Goal: Task Accomplishment & Management: Manage account settings

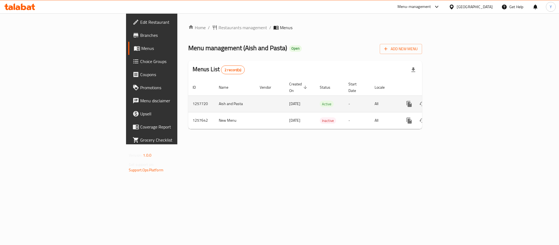
click at [452, 101] on icon "enhanced table" at bounding box center [448, 104] width 7 height 7
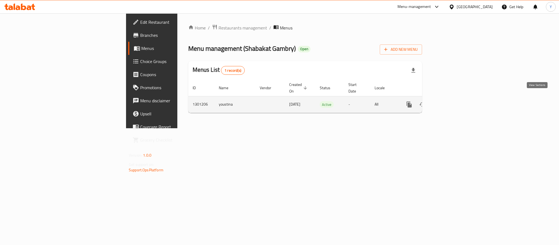
click at [455, 101] on link "enhanced table" at bounding box center [448, 104] width 13 height 13
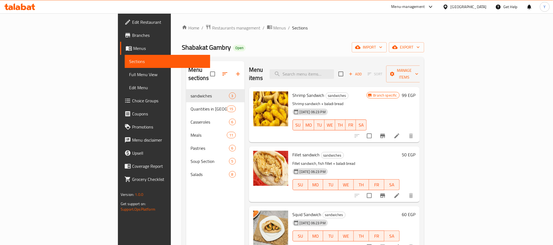
click at [293, 91] on span "Shrimp Sandwich" at bounding box center [309, 95] width 32 height 8
copy span "Shrimp"
click at [389, 72] on div "Menu items Add Sort Manage items" at bounding box center [334, 74] width 171 height 26
click at [334, 71] on input "search" at bounding box center [302, 74] width 64 height 10
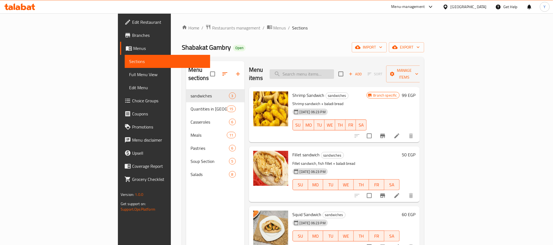
paste input "Shrimp"
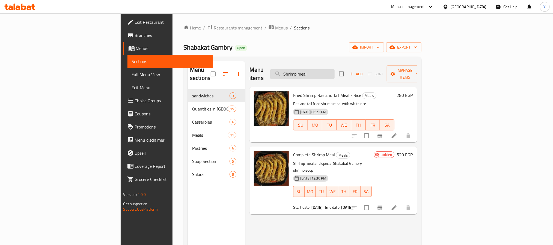
click at [335, 69] on input "Shrimp meal" at bounding box center [302, 74] width 64 height 10
paste input "lamet el3ela offer"
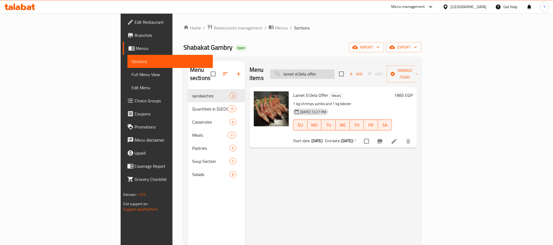
click at [335, 72] on input "lamet el3ela offer" at bounding box center [302, 74] width 64 height 10
paste input "mix meal"
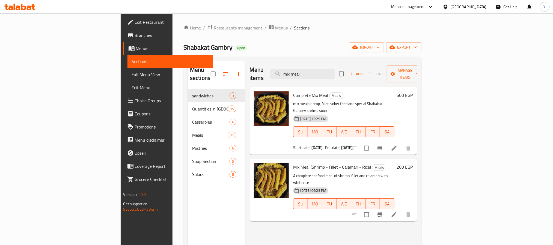
click at [340, 64] on div "Menu items mix meal Add Sort Manage items" at bounding box center [333, 74] width 168 height 26
click at [335, 72] on input "mix meal" at bounding box center [302, 74] width 64 height 10
paste input "shrimp"
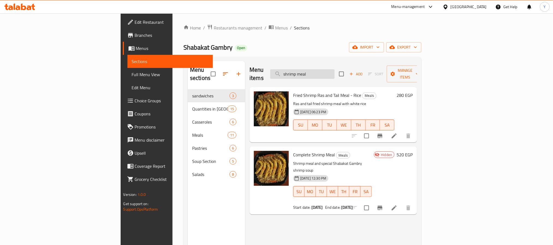
click at [331, 69] on input "shrimp meal" at bounding box center [302, 74] width 64 height 10
paste input "Fillet"
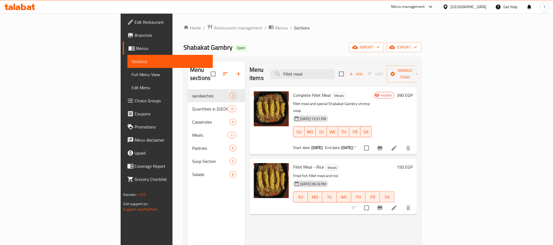
click at [293, 163] on span "Fillet Meal - Rice" at bounding box center [308, 167] width 31 height 8
drag, startPoint x: 269, startPoint y: 151, endPoint x: 279, endPoint y: 151, distance: 10.4
click at [293, 163] on span "Fillet Meal - Rice" at bounding box center [308, 167] width 31 height 8
click at [335, 70] on input "Fillet meal" at bounding box center [302, 74] width 64 height 10
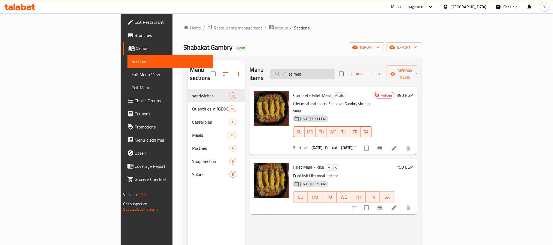
click at [335, 70] on input "Fillet meal" at bounding box center [302, 74] width 64 height 10
paste input "Shrimp M"
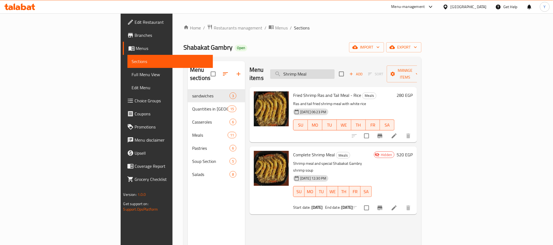
click at [335, 72] on input "Shrimp Meal" at bounding box center [302, 74] width 64 height 10
paste input "mix m"
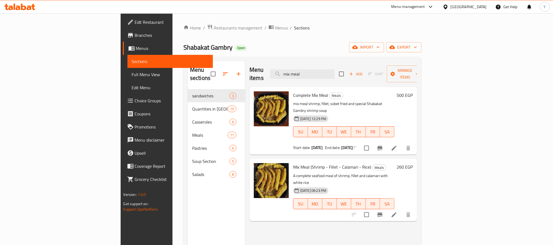
click at [293, 100] on p "mix meal shrimp, fillet, sobet fried and special Shabakat Gambry shrimp soup" at bounding box center [343, 107] width 101 height 14
drag, startPoint x: 268, startPoint y: 94, endPoint x: 280, endPoint y: 94, distance: 11.5
click at [293, 100] on p "mix meal shrimp, fillet, sobet fried and special Shabakat Gambry shrimp soup" at bounding box center [343, 107] width 101 height 14
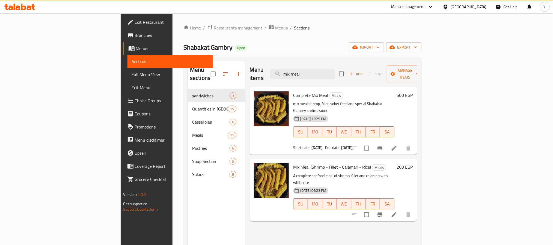
click at [293, 163] on span "Mix Meal (Shrimp - Fillet - Calamari - Rice)" at bounding box center [332, 167] width 78 height 8
drag, startPoint x: 268, startPoint y: 151, endPoint x: 278, endPoint y: 151, distance: 9.8
click at [293, 163] on span "Mix Meal (Shrimp - Fillet - Calamari - Rice)" at bounding box center [332, 167] width 78 height 8
drag, startPoint x: 269, startPoint y: 151, endPoint x: 285, endPoint y: 155, distance: 16.1
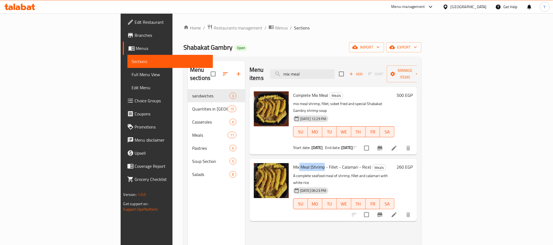
click at [293, 163] on span "Mix Meal (Shrimp - Fillet - Calamari - Rice)" at bounding box center [332, 167] width 78 height 8
drag, startPoint x: 267, startPoint y: 150, endPoint x: 279, endPoint y: 153, distance: 12.0
click at [293, 163] on span "Mix Meal (Shrimp - Fillet - Calamari - Rice)" at bounding box center [332, 167] width 78 height 8
copy span "Mix Meal"
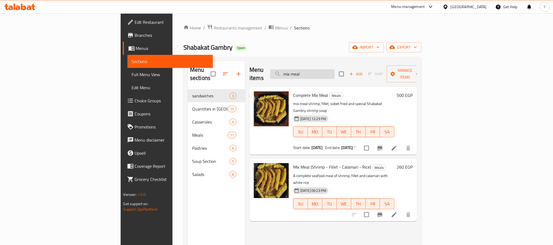
click at [335, 70] on input "mix meal" at bounding box center [302, 74] width 64 height 10
paste input "lamet el3ela offer"
paste input "search"
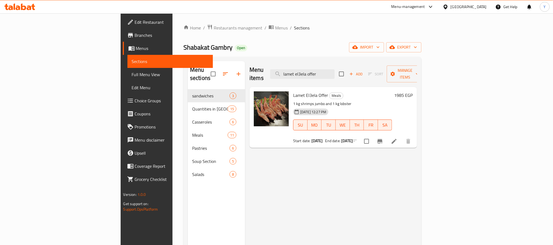
click at [317, 100] on p "1 kg shrimps jumbo and 1 kg lobster" at bounding box center [342, 103] width 99 height 7
click at [342, 65] on div "Menu items lamet el3ela offer Add Sort Manage items" at bounding box center [333, 74] width 168 height 26
click at [335, 72] on input "lamet el3ela offer" at bounding box center [302, 74] width 64 height 10
paste input "mix meal"
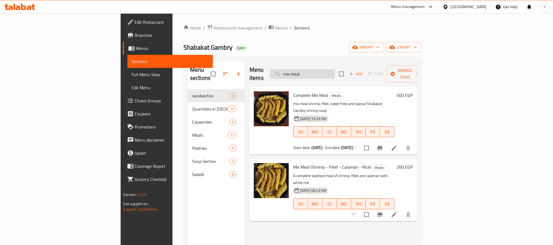
click at [335, 69] on input "mix meal" at bounding box center [302, 74] width 64 height 10
paste input "shrimp"
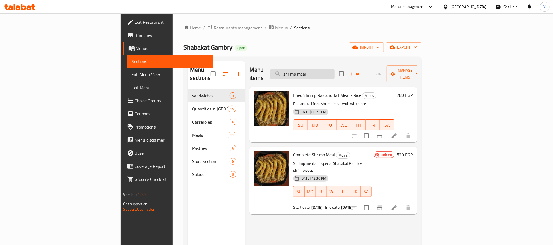
click at [335, 71] on input "shrimp meal" at bounding box center [302, 74] width 64 height 10
paste input "Fillet"
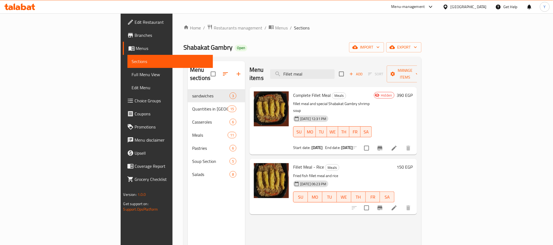
click at [346, 76] on div "Menu items Fillet meal Add Sort Manage items" at bounding box center [333, 74] width 168 height 26
click at [335, 71] on input "Fillet meal" at bounding box center [302, 74] width 64 height 10
paste input "mix"
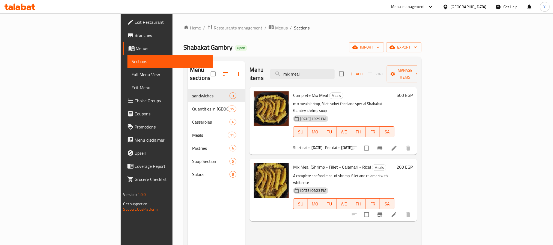
click at [293, 91] on span "Complete Mix Meal" at bounding box center [310, 95] width 35 height 8
copy h6 "Complete Mix Meal"
click at [335, 72] on input "mix meal" at bounding box center [302, 74] width 64 height 10
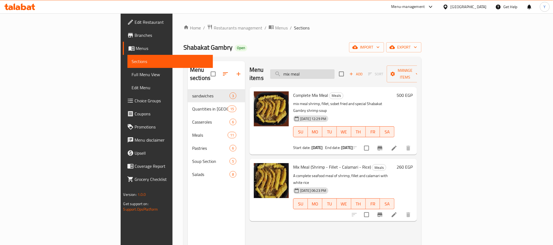
paste input "shrimp"
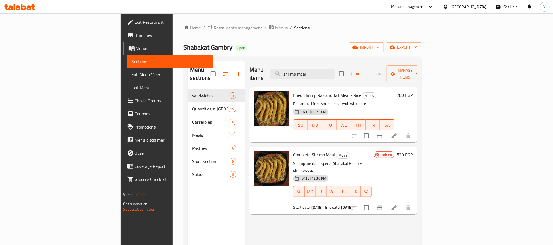
click at [293, 151] on span "Complete Shrimp Meal" at bounding box center [314, 155] width 42 height 8
drag, startPoint x: 271, startPoint y: 147, endPoint x: 297, endPoint y: 143, distance: 26.0
click at [297, 151] on span "Complete Shrimp Meal" at bounding box center [314, 155] width 42 height 8
copy span "Complete Shrimp Meal"
click at [335, 69] on input "shrimp meal" at bounding box center [302, 74] width 64 height 10
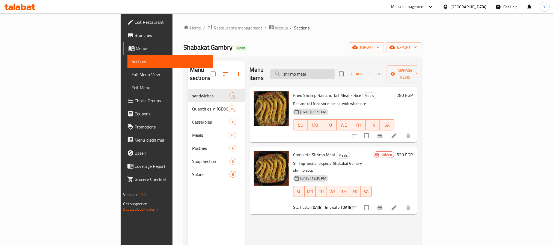
paste input "Fillet"
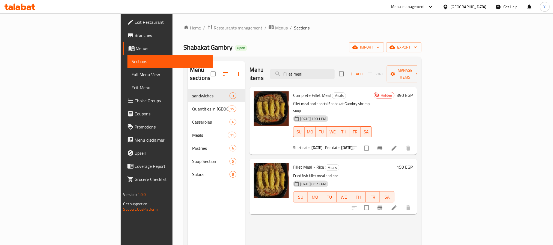
click at [293, 91] on span "Complete Fillet Meal" at bounding box center [312, 95] width 38 height 8
drag, startPoint x: 276, startPoint y: 86, endPoint x: 292, endPoint y: 88, distance: 15.9
click at [293, 91] on span "Complete Fillet Meal" at bounding box center [312, 95] width 38 height 8
copy span "Complete Fillet Meal"
click at [348, 61] on div "Menu sections sandwiches 3 Quantities in Kilos 15 Casseroles 6 Meals 11 Pastrie…" at bounding box center [302, 184] width 238 height 254
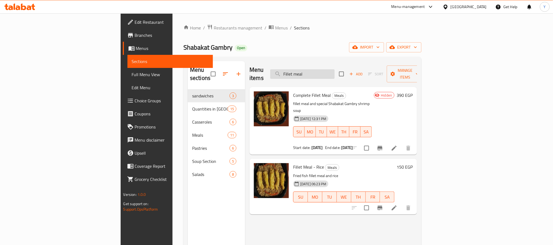
click at [335, 69] on input "Fillet meal" at bounding box center [302, 74] width 64 height 10
paste input "mix"
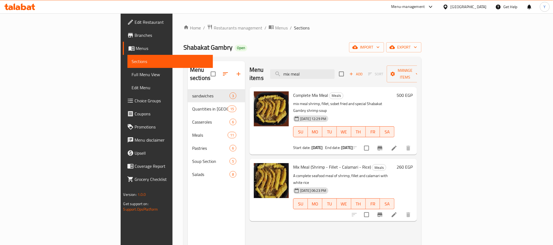
click at [350, 87] on div "Complete Mix Meal Meals mix meal shrimp, fillet, sobet fried and special Shabak…" at bounding box center [333, 121] width 168 height 68
click at [335, 75] on input "mix meal" at bounding box center [302, 74] width 64 height 10
paste input "lamet el3ela offer"
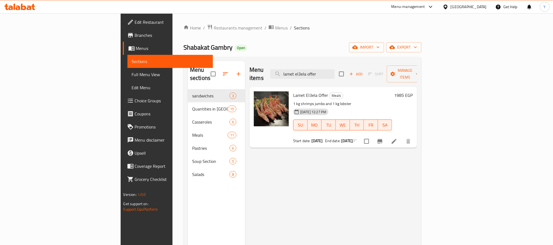
type input "lamet el3ela offer"
click at [370, 183] on div "Menu items lamet el3ela offer Add Sort Manage items Lamet El3ela Offer Meals 1 …" at bounding box center [331, 183] width 172 height 245
click at [135, 32] on span "Branches" at bounding box center [172, 35] width 74 height 7
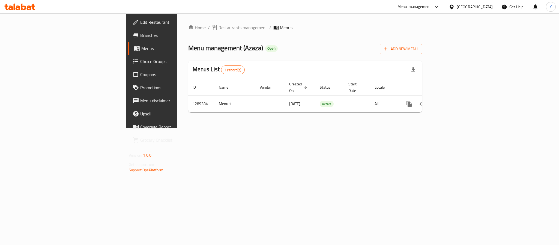
click at [433, 101] on div "Home / Restaurants management / Menus Menu management ( Azaza ) Open Add New Me…" at bounding box center [305, 70] width 256 height 114
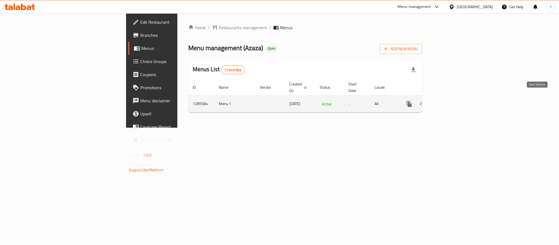
click at [455, 97] on link "enhanced table" at bounding box center [448, 103] width 13 height 13
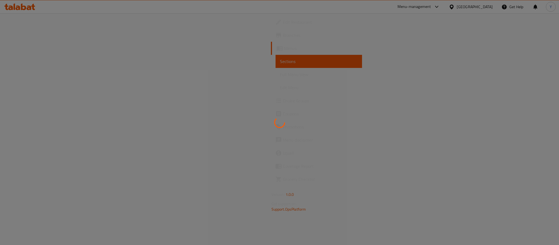
click at [292, 45] on div at bounding box center [279, 122] width 559 height 245
click at [294, 40] on div at bounding box center [279, 122] width 559 height 245
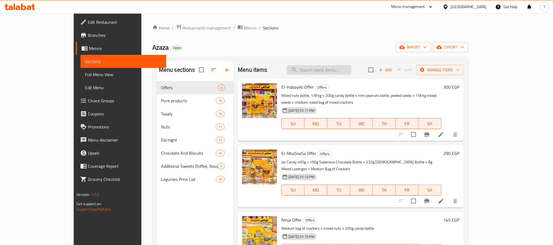
click at [328, 70] on input "search" at bounding box center [319, 70] width 64 height 10
paste input "مشكل مكسرات"
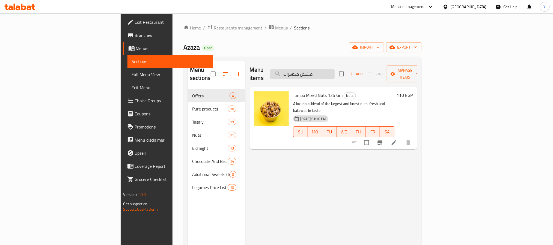
paste input "سودانى اسوانى"
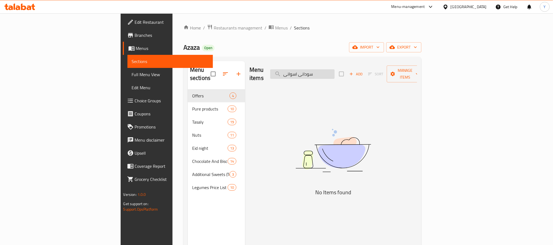
click at [335, 71] on input "سودانى اسوانى" at bounding box center [302, 74] width 64 height 10
click at [335, 70] on input "سودانى أسوانى" at bounding box center [302, 74] width 64 height 10
drag, startPoint x: 375, startPoint y: 71, endPoint x: 387, endPoint y: 76, distance: 13.0
click at [387, 76] on div "Menu items أسوانى Add Sort Manage items" at bounding box center [333, 74] width 168 height 26
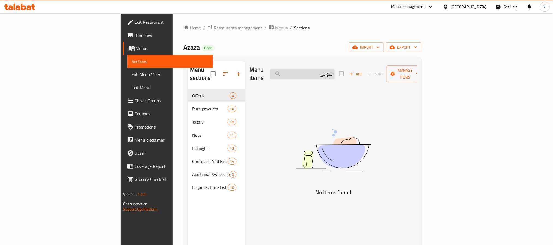
click at [335, 71] on input "سوانى" at bounding box center [302, 74] width 64 height 10
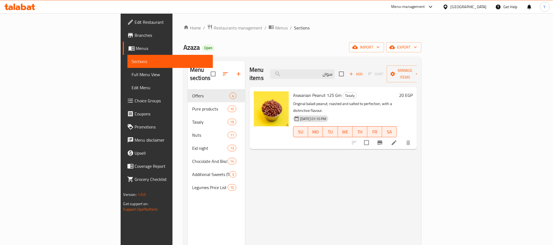
click at [381, 89] on div "Aswanian Peanut 125 Gm Tasaly Original baladi peanut, roasted and salted to per…" at bounding box center [345, 118] width 108 height 58
click at [365, 75] on div "Menu items سوان Add Sort Manage items" at bounding box center [333, 74] width 168 height 26
paste input "لب ابيض"
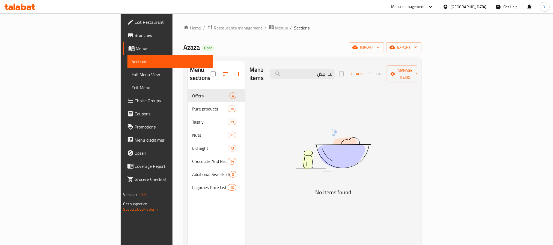
drag, startPoint x: 369, startPoint y: 71, endPoint x: 370, endPoint y: 75, distance: 4.3
click at [370, 75] on div "Menu items لب ابيض Add Sort Manage items" at bounding box center [333, 74] width 168 height 26
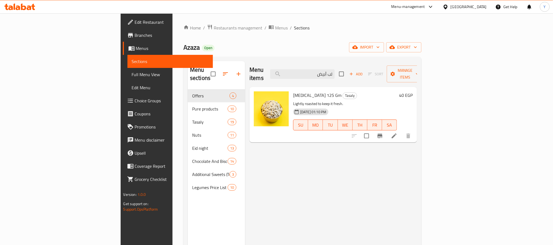
paste input "تمن لب اسمر"
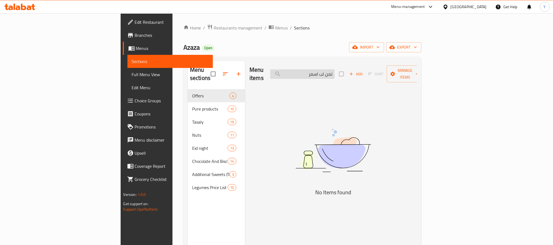
click at [335, 73] on input "تمن لب اسمر" at bounding box center [302, 74] width 64 height 10
click at [335, 71] on input "تمن لب أسمر" at bounding box center [302, 74] width 64 height 10
click at [335, 71] on input "لب أسمر" at bounding box center [302, 74] width 64 height 10
click at [335, 70] on input "لب اسمر" at bounding box center [302, 74] width 64 height 10
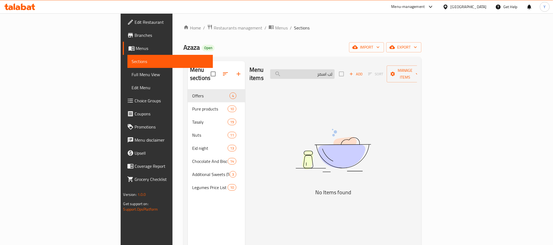
click at [335, 70] on input "لب اسمر" at bounding box center [302, 74] width 64 height 10
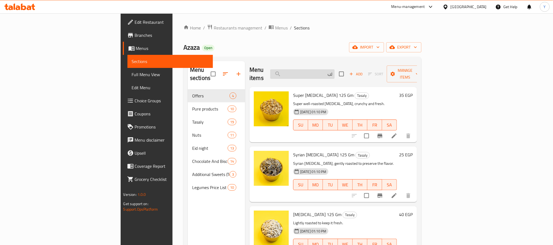
click at [335, 69] on input "لب" at bounding box center [302, 74] width 64 height 10
paste input "سورى"
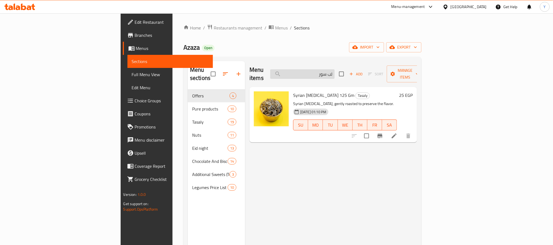
paste input "يس مقرمشات"
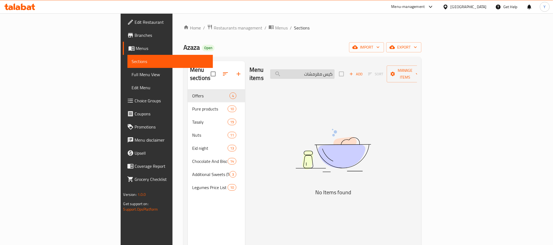
click at [335, 71] on input "كيس مقرمشات" at bounding box center [302, 74] width 64 height 10
click at [333, 73] on input "مقرمشات" at bounding box center [302, 74] width 64 height 10
type input "مقرمش"
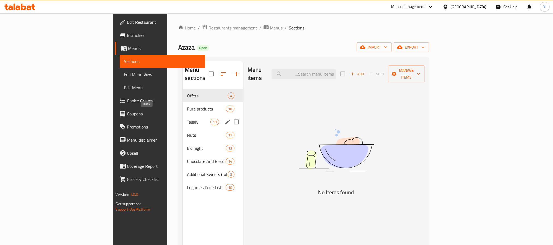
click at [187, 119] on span "Tasaly" at bounding box center [198, 122] width 23 height 7
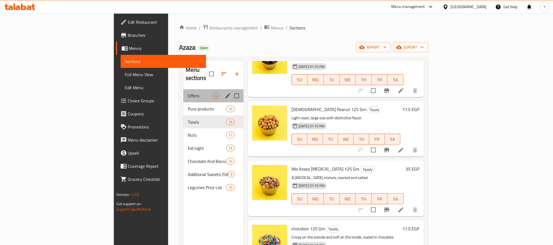
click at [183, 94] on div "Offers 4" at bounding box center [213, 95] width 60 height 13
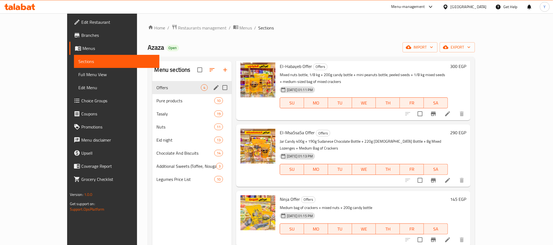
scroll to position [7, 0]
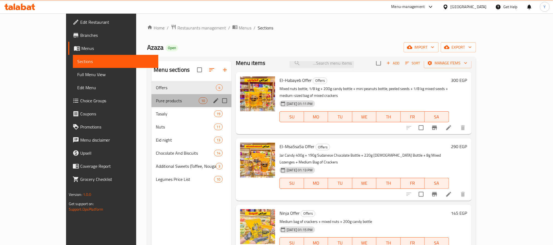
click at [151, 96] on div "Pure products 10" at bounding box center [191, 100] width 80 height 13
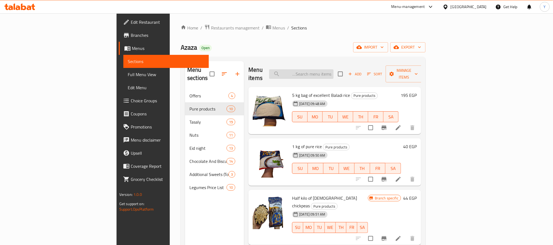
click at [334, 69] on input "search" at bounding box center [301, 74] width 64 height 10
paste input "كيس مقرمشات حجم وسط"
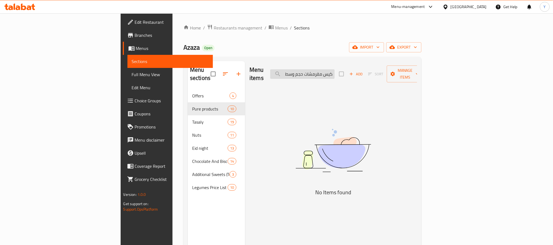
click at [335, 69] on input "كيس مقرمشات حجم وسط" at bounding box center [302, 74] width 64 height 10
click at [335, 73] on input "مقرمشات حجم وسط" at bounding box center [302, 74] width 64 height 10
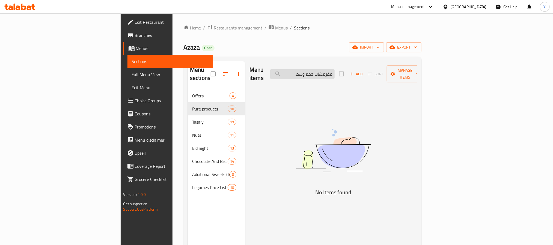
drag, startPoint x: 350, startPoint y: 73, endPoint x: 343, endPoint y: 70, distance: 7.5
click at [335, 70] on input "مقرمشات حجم وسط" at bounding box center [302, 74] width 64 height 10
type input "شات"
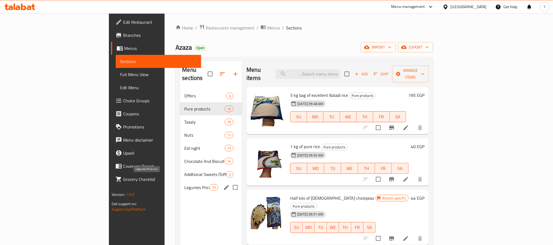
click at [184, 184] on span "Legumes Price List" at bounding box center [196, 187] width 25 height 7
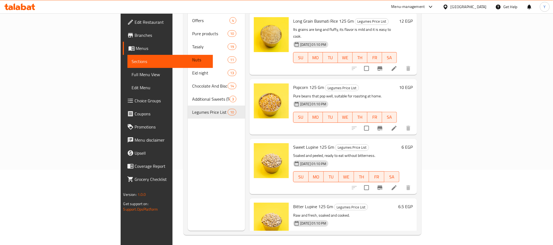
scroll to position [76, 0]
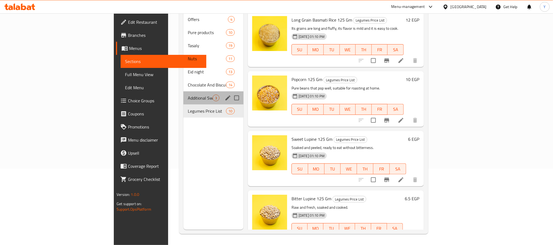
click at [183, 94] on div "Additional Sweets (Toffee, Nougat And Jelly) 3" at bounding box center [213, 97] width 60 height 13
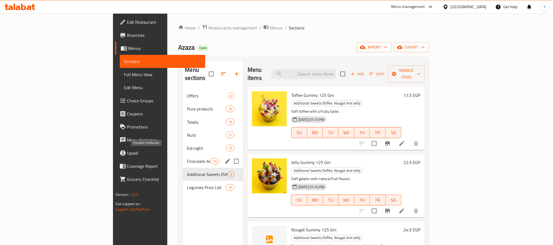
click at [187, 158] on span "Chocolate And Biscuits" at bounding box center [198, 161] width 23 height 7
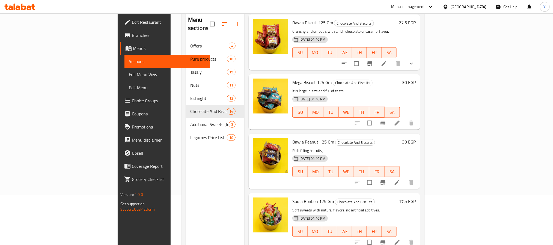
scroll to position [35, 0]
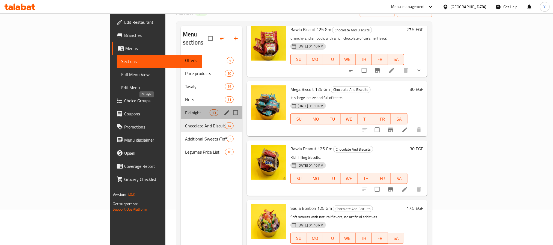
click at [185, 109] on span "Eid night" at bounding box center [197, 112] width 25 height 7
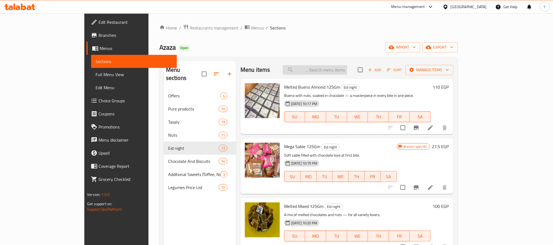
click at [347, 70] on input "search" at bounding box center [315, 70] width 64 height 10
type input "وسط"
paste input "بوتل سودانى"
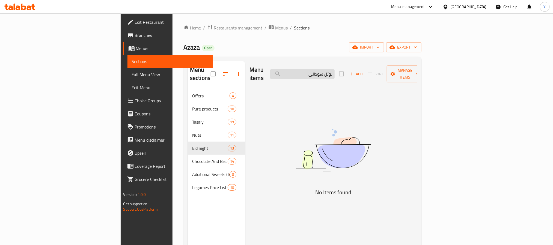
click at [335, 71] on input "بوتل سودانى" at bounding box center [302, 74] width 64 height 10
click at [335, 72] on input "بوتل سودانى" at bounding box center [302, 74] width 64 height 10
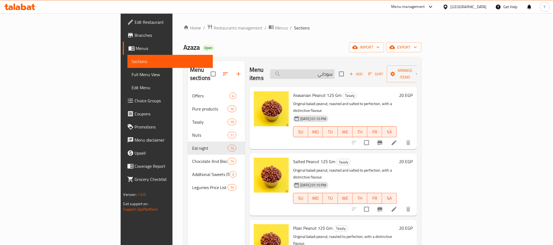
click at [335, 72] on input "سوداني" at bounding box center [302, 74] width 64 height 10
paste input "كاندى بوتل"
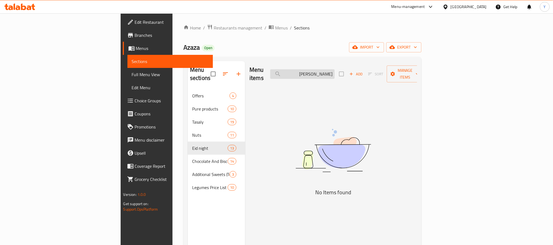
click at [335, 72] on input "كاندى بوتل" at bounding box center [302, 74] width 64 height 10
click at [335, 73] on input "كاندى بوتل" at bounding box center [302, 74] width 64 height 10
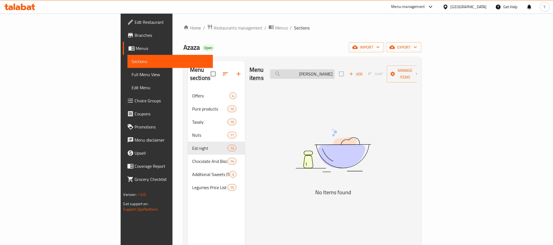
click at [335, 70] on input "كاندى بوتل" at bounding box center [302, 74] width 64 height 10
type input "كاندى"
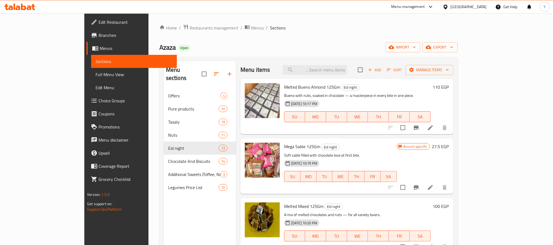
paste input "El Bourkini offer"
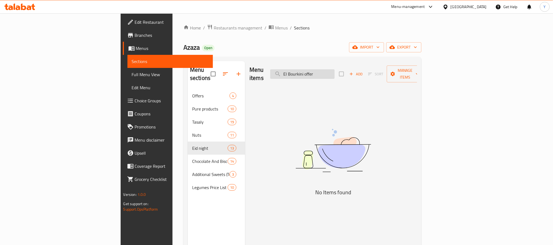
click at [335, 74] on input "El Bourkini offer" at bounding box center [302, 74] width 64 height 10
click at [330, 70] on input "El Bourkini" at bounding box center [302, 74] width 64 height 10
type input "Bourkini"
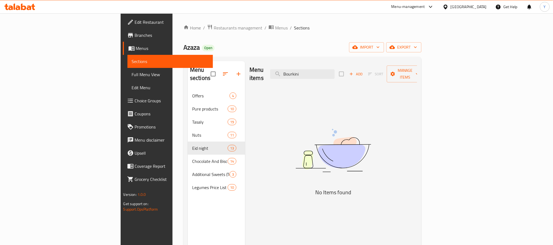
click at [123, 30] on link "Branches" at bounding box center [168, 35] width 90 height 13
